Goal: Task Accomplishment & Management: Manage account settings

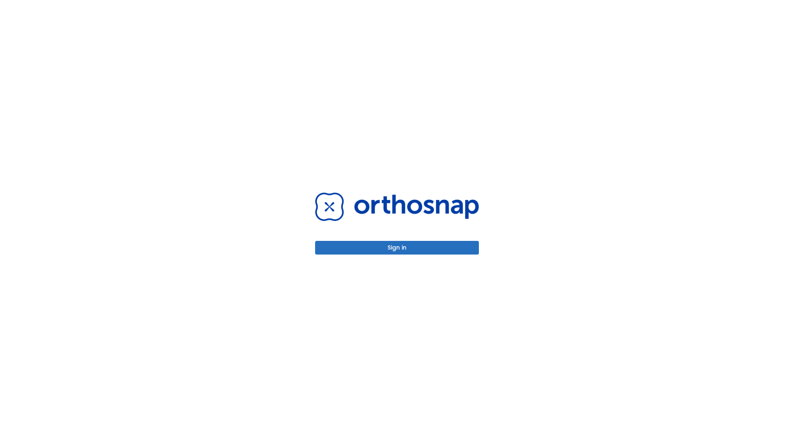
click at [397, 247] on button "Sign in" at bounding box center [397, 248] width 164 height 14
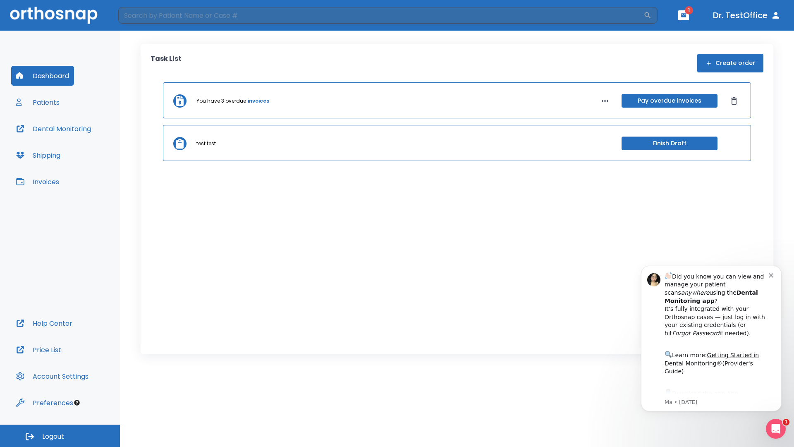
click at [60, 435] on span "Logout" at bounding box center [53, 436] width 22 height 9
